Goal: Task Accomplishment & Management: Manage account settings

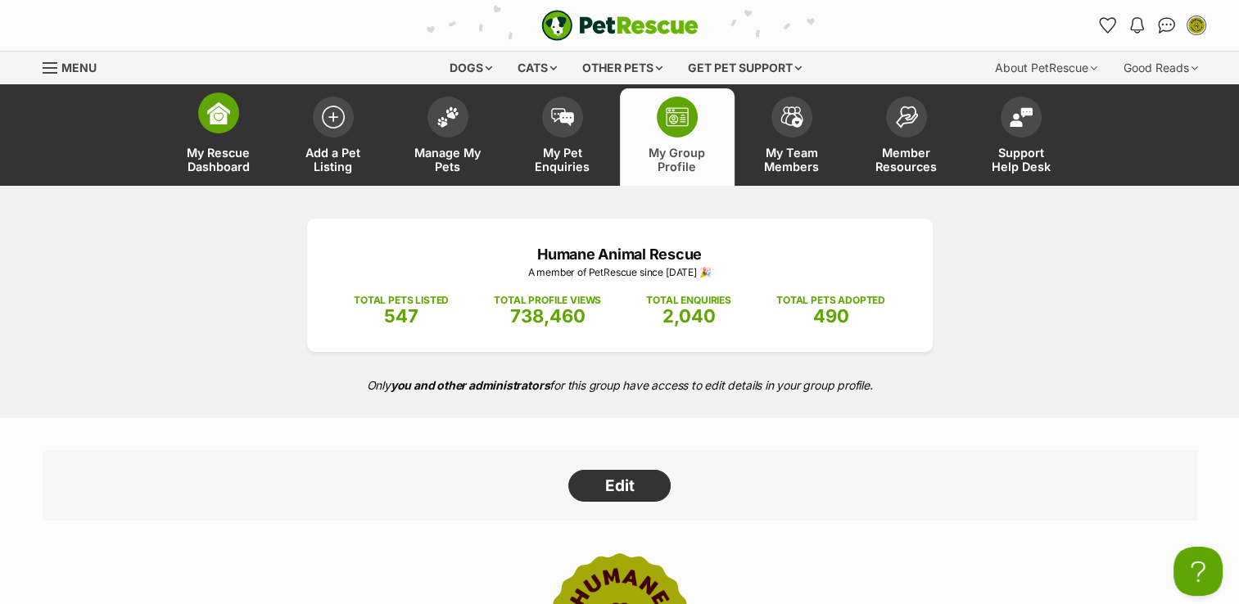
click at [207, 141] on link "My Rescue Dashboard" at bounding box center [218, 136] width 115 height 97
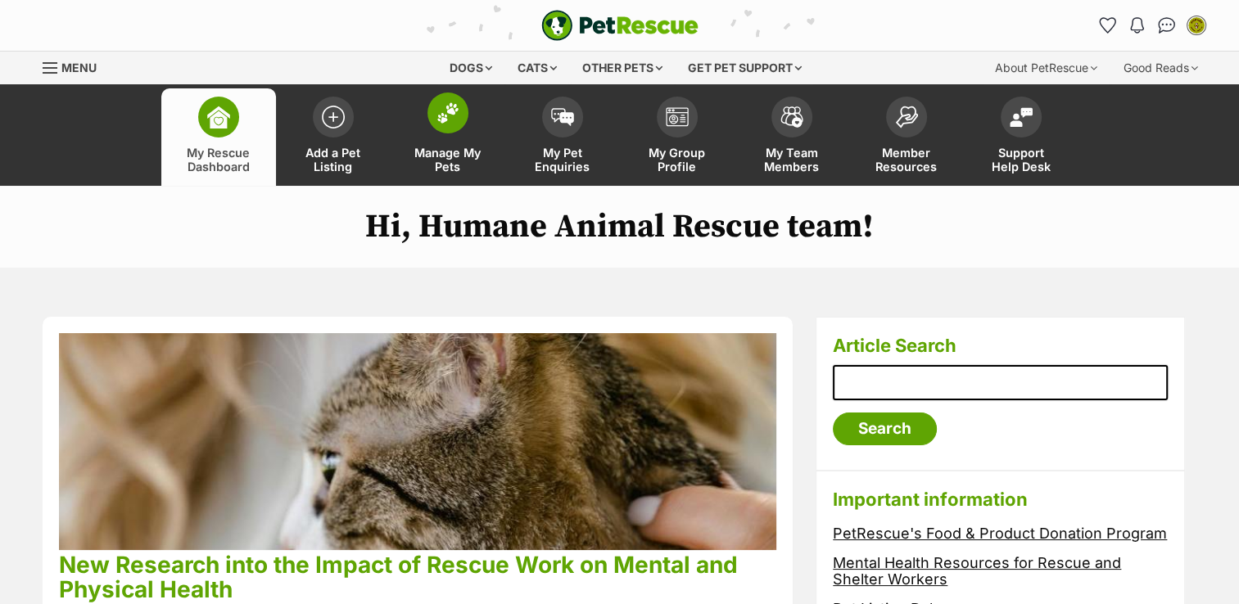
click at [421, 106] on link "Manage My Pets" at bounding box center [448, 136] width 115 height 97
click at [446, 136] on link "Manage My Pets" at bounding box center [448, 136] width 115 height 97
click at [446, 137] on link "Manage My Pets" at bounding box center [448, 136] width 115 height 97
click at [577, 147] on span "My Pet Enquiries" at bounding box center [563, 160] width 74 height 28
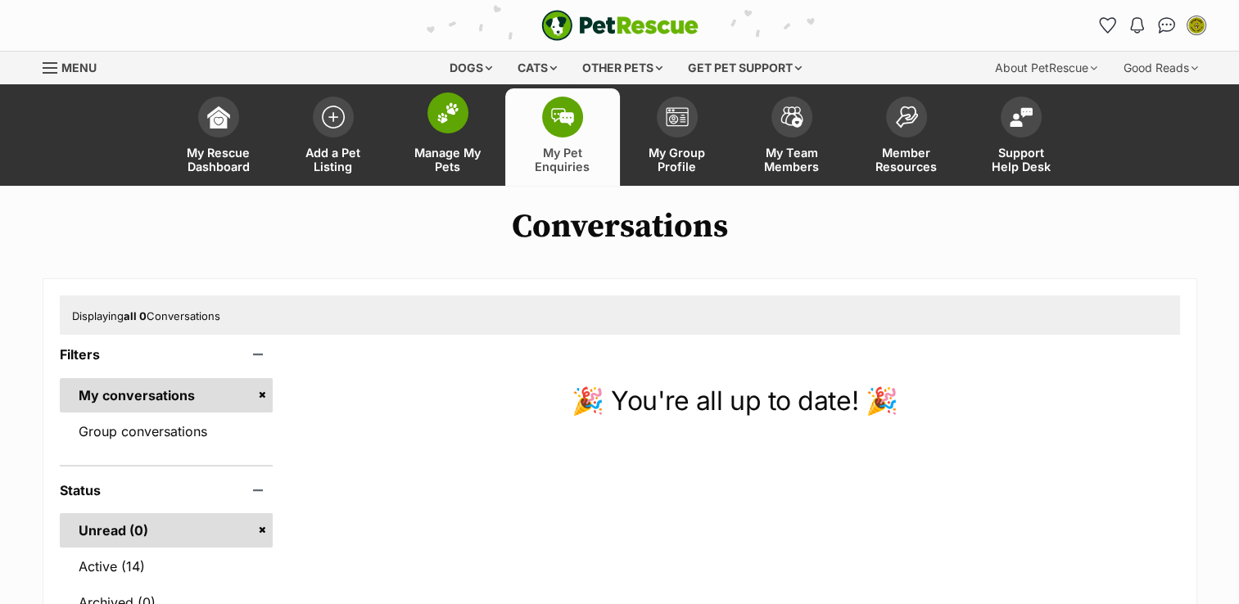
click at [430, 122] on span at bounding box center [447, 113] width 41 height 41
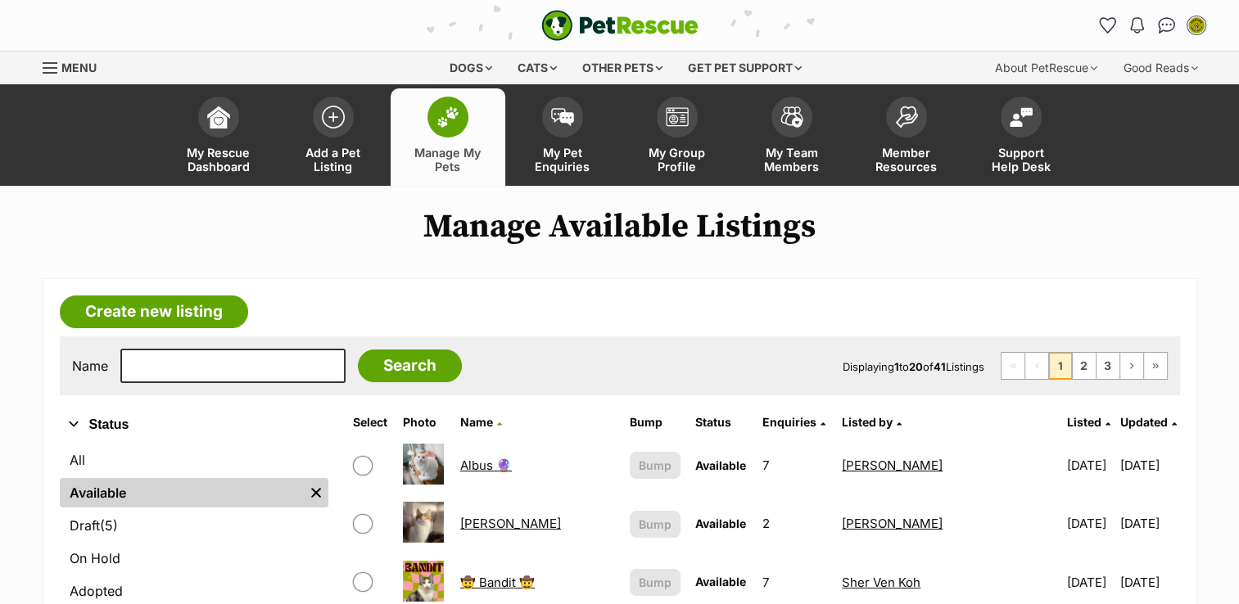
scroll to position [161, 0]
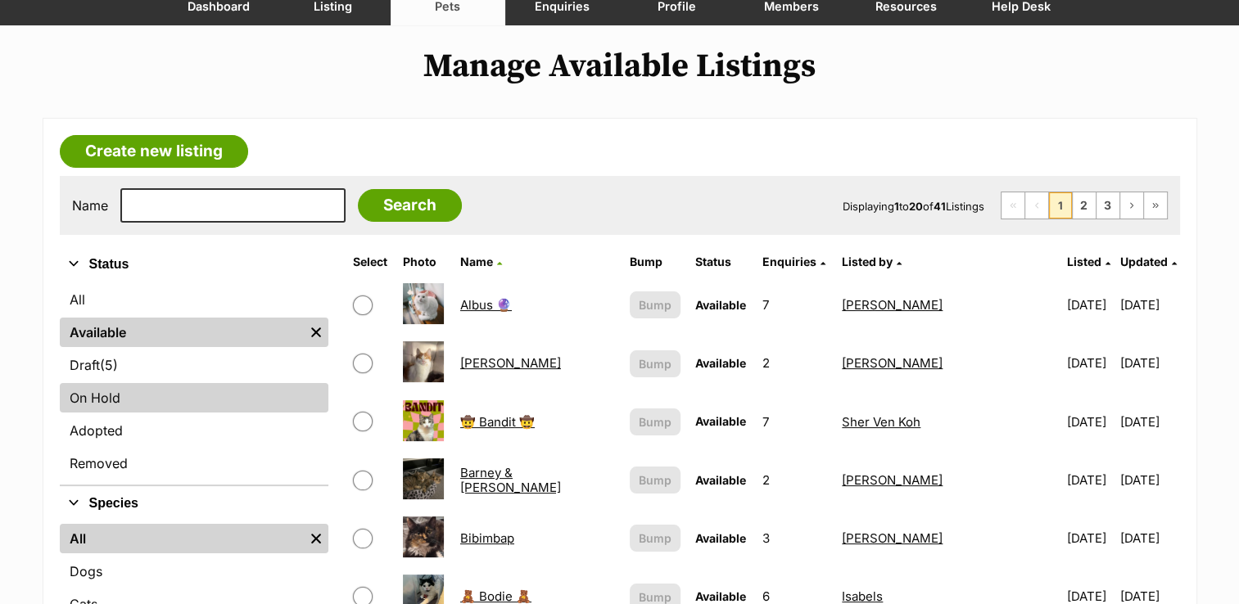
click at [120, 407] on link "On Hold" at bounding box center [194, 397] width 269 height 29
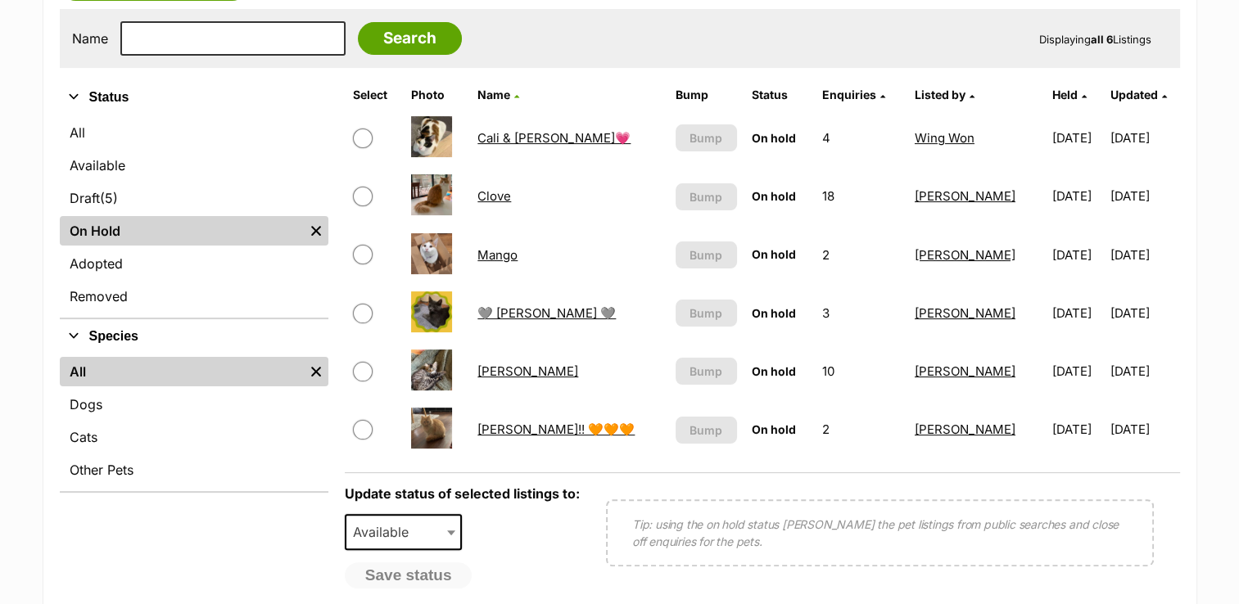
scroll to position [330, 0]
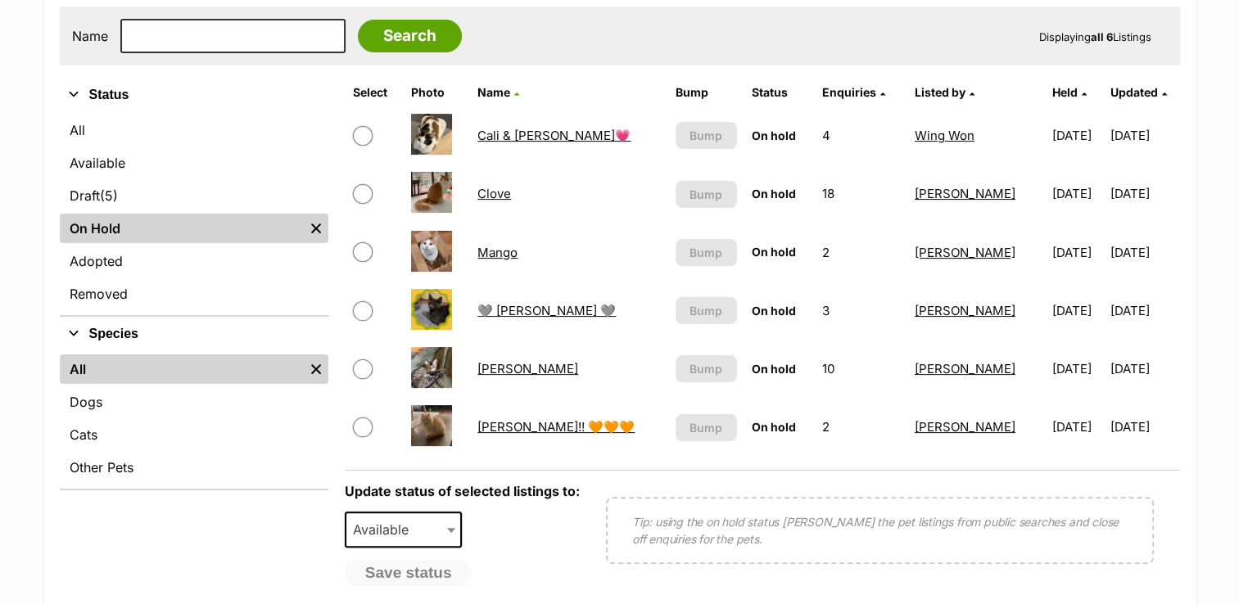
click at [514, 128] on link "Cali & [PERSON_NAME]💗" at bounding box center [553, 136] width 153 height 16
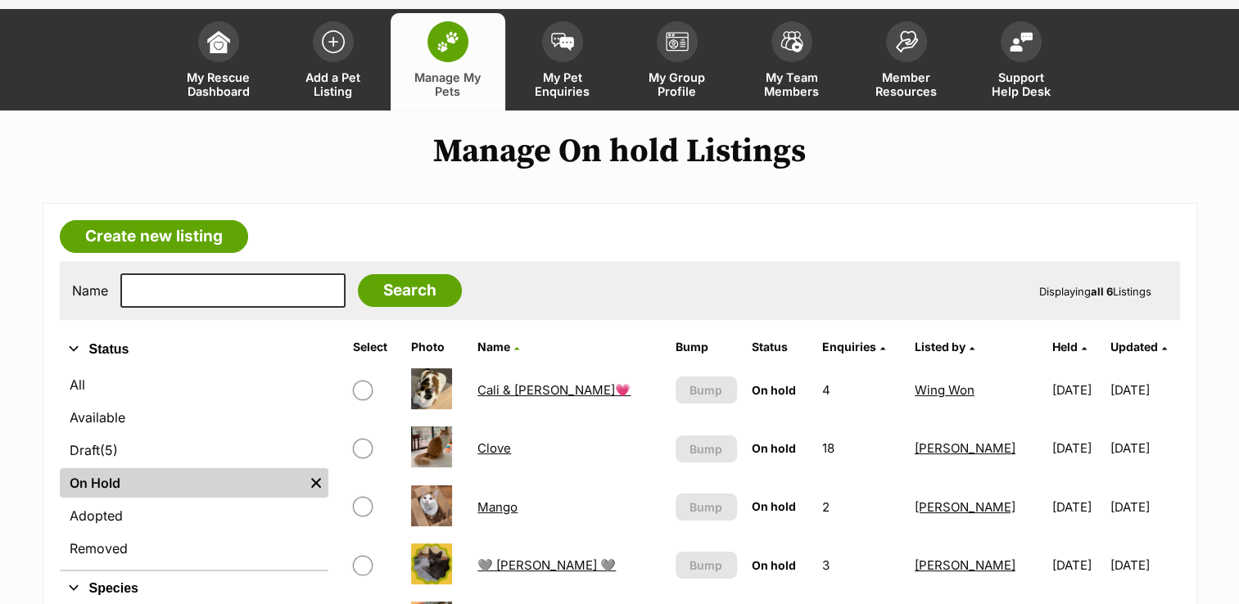
scroll to position [75, 0]
click at [122, 408] on link "Available" at bounding box center [194, 417] width 269 height 29
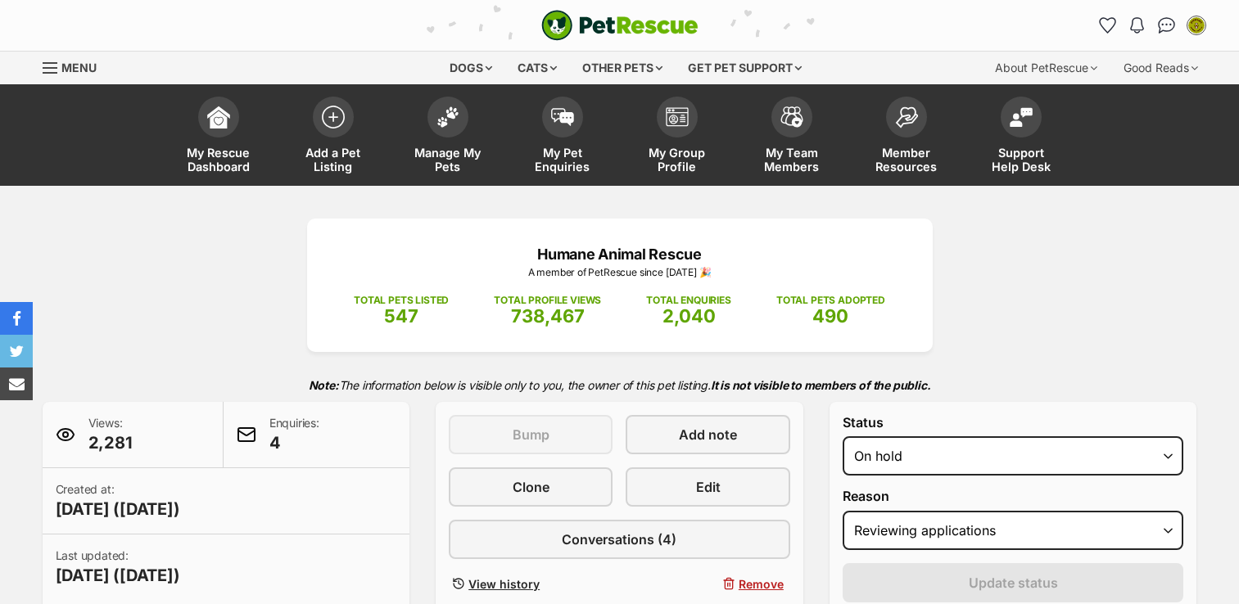
select select "reviewing_applications"
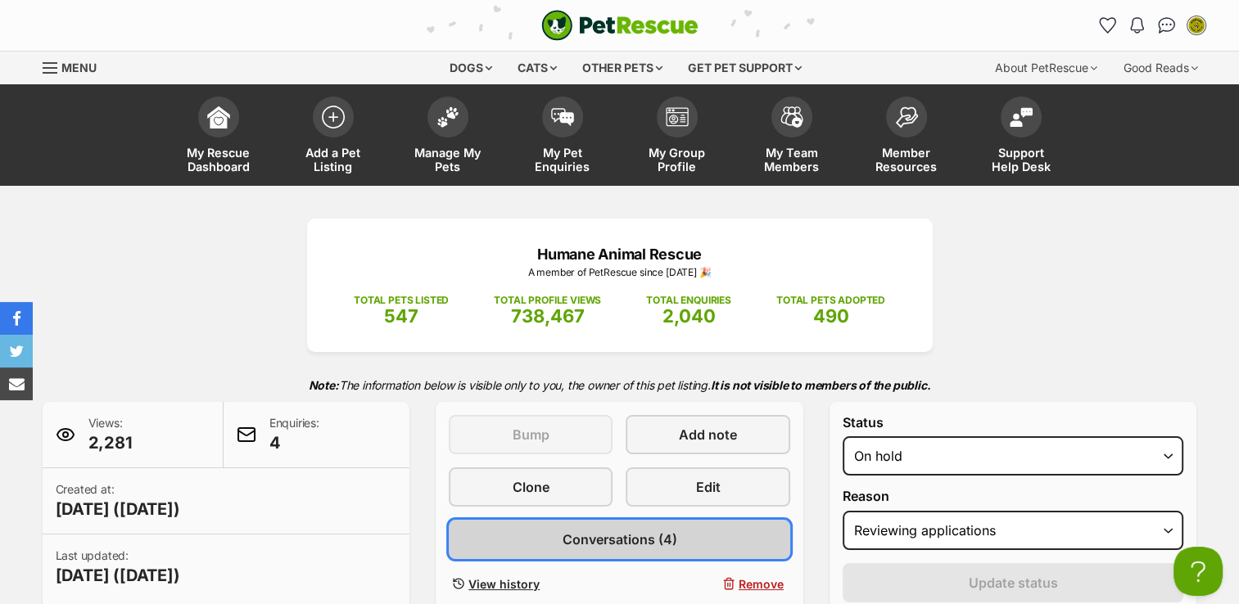
click at [537, 526] on link "Conversations (4)" at bounding box center [619, 539] width 341 height 39
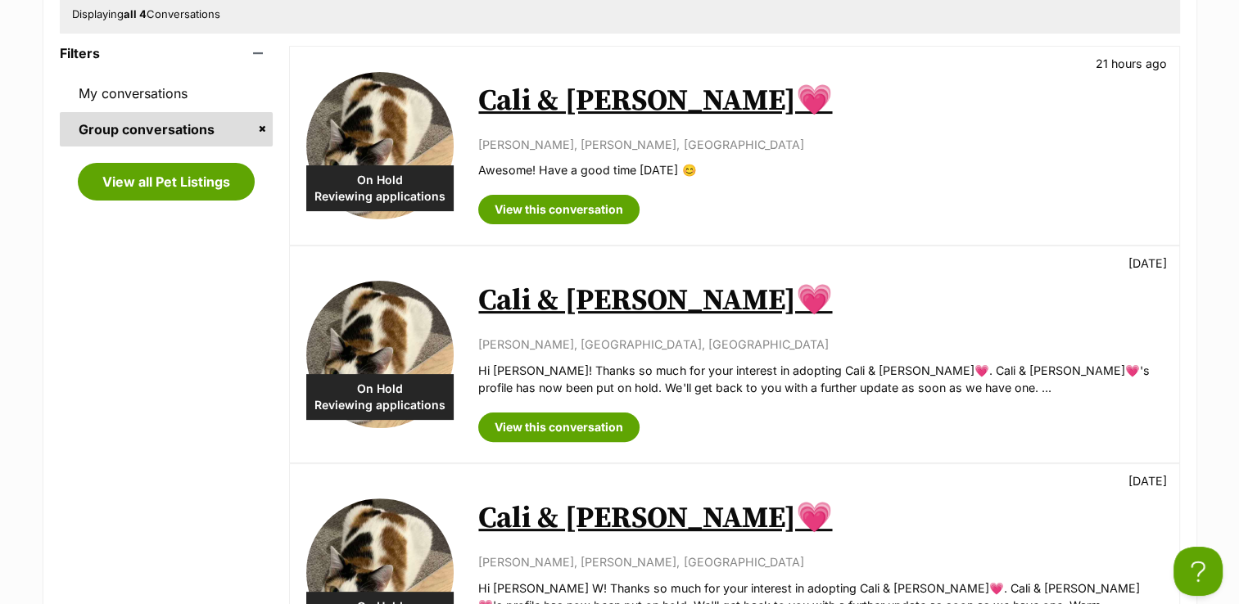
scroll to position [341, 0]
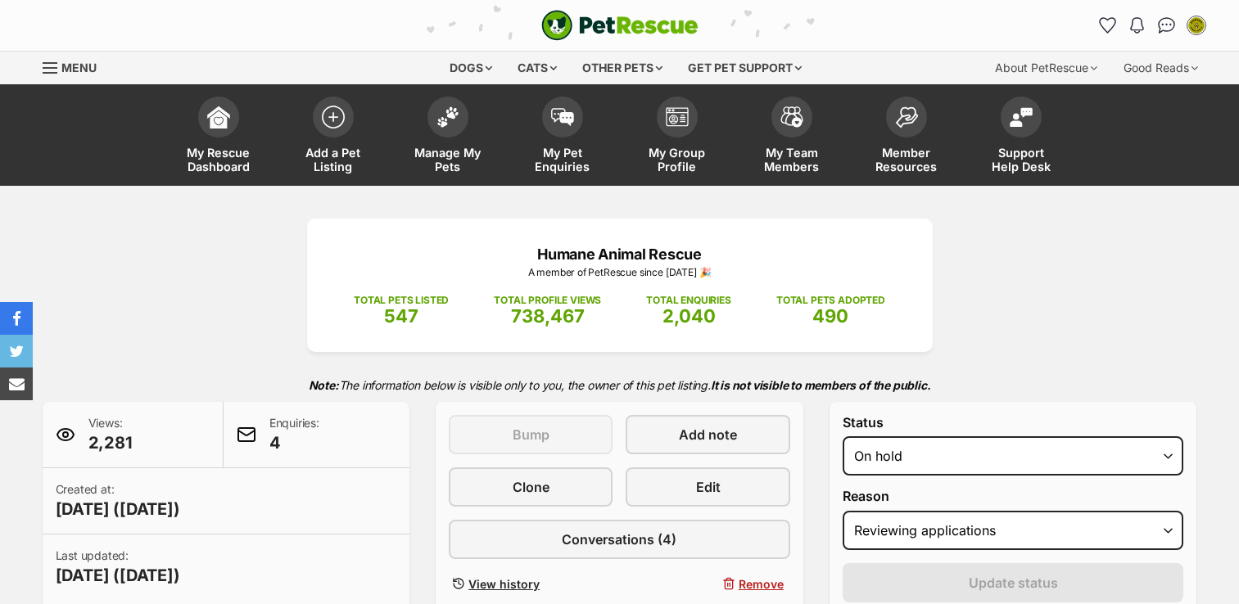
select select "reviewing_applications"
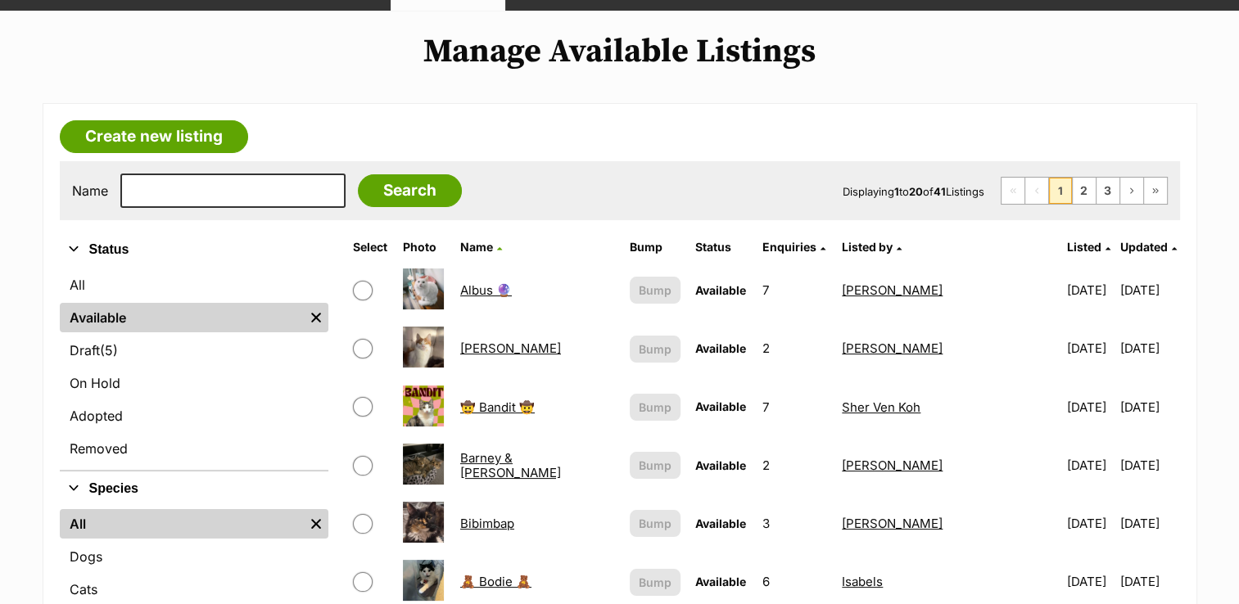
scroll to position [177, 0]
